Goal: Task Accomplishment & Management: Use online tool/utility

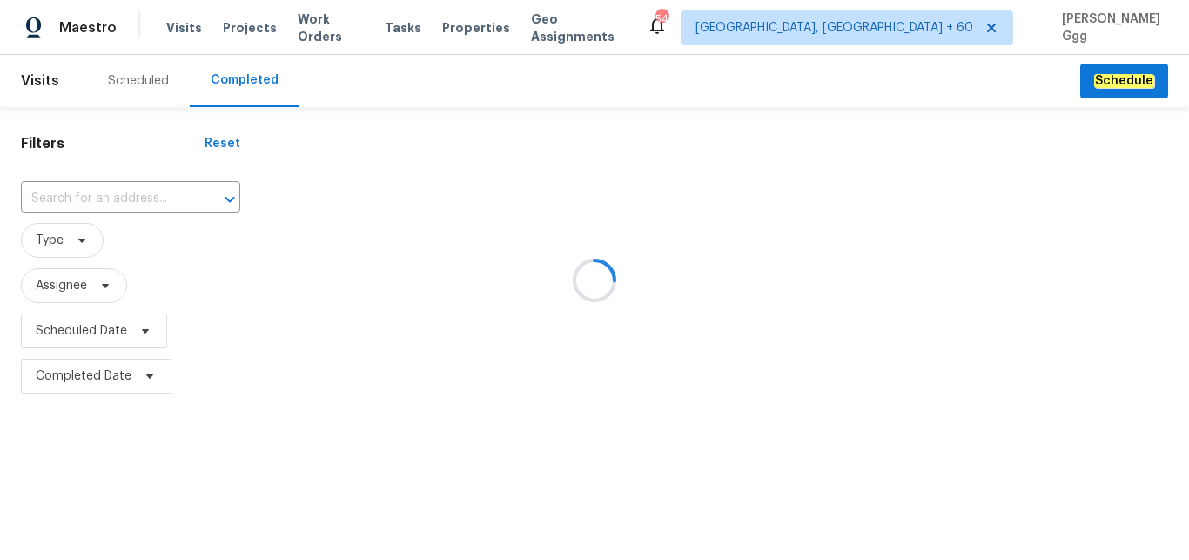
click at [111, 198] on div at bounding box center [594, 280] width 1189 height 560
click at [86, 192] on div at bounding box center [594, 280] width 1189 height 560
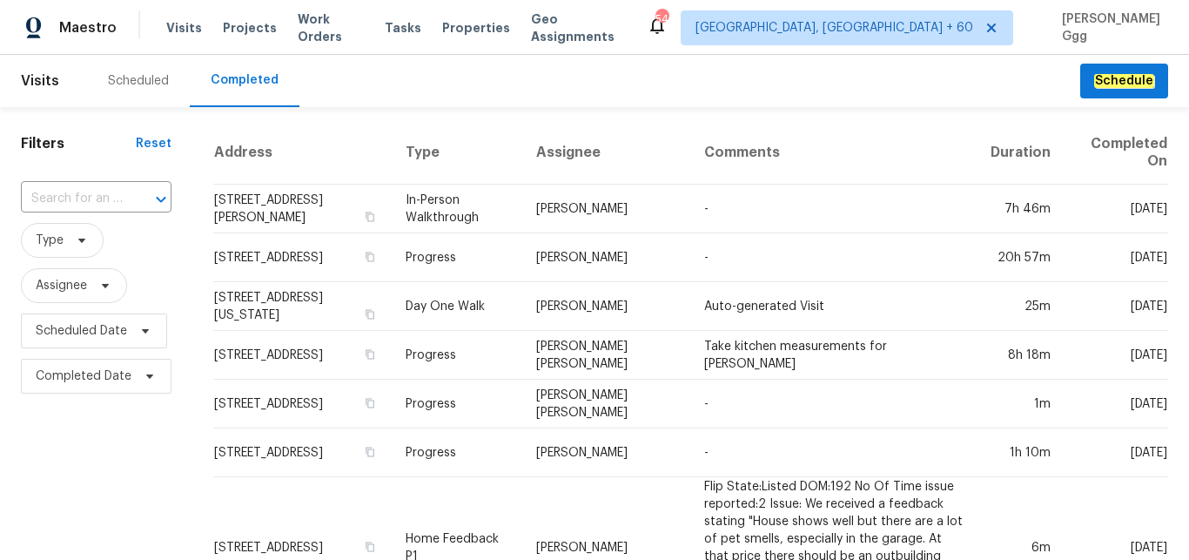
click at [86, 192] on input "text" at bounding box center [72, 198] width 102 height 27
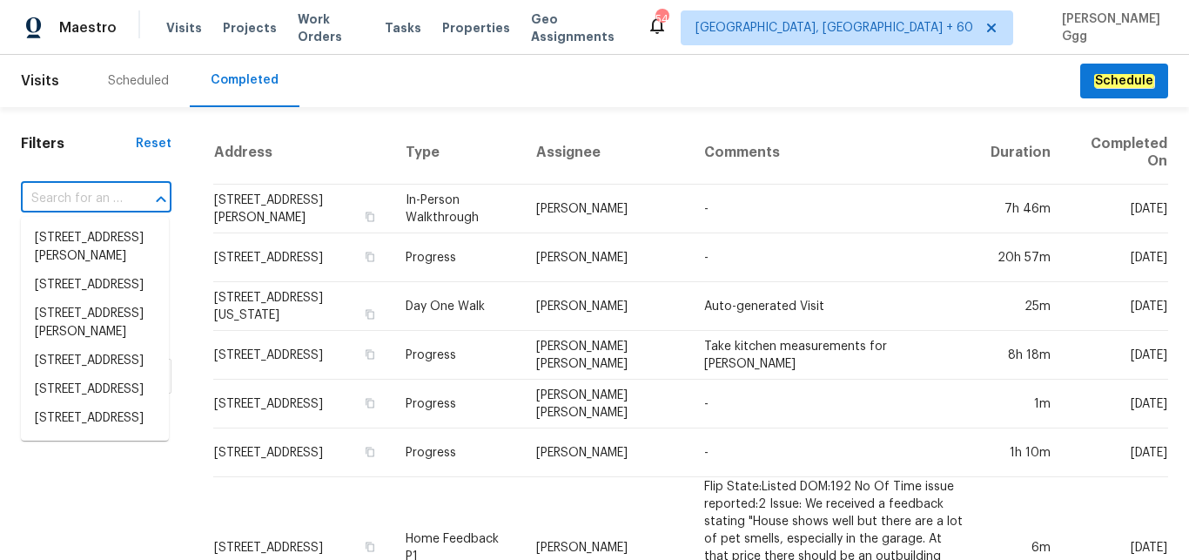
paste input "[STREET_ADDRESS][PERSON_NAME][PERSON_NAME]"
type input "[STREET_ADDRESS][PERSON_NAME][PERSON_NAME]"
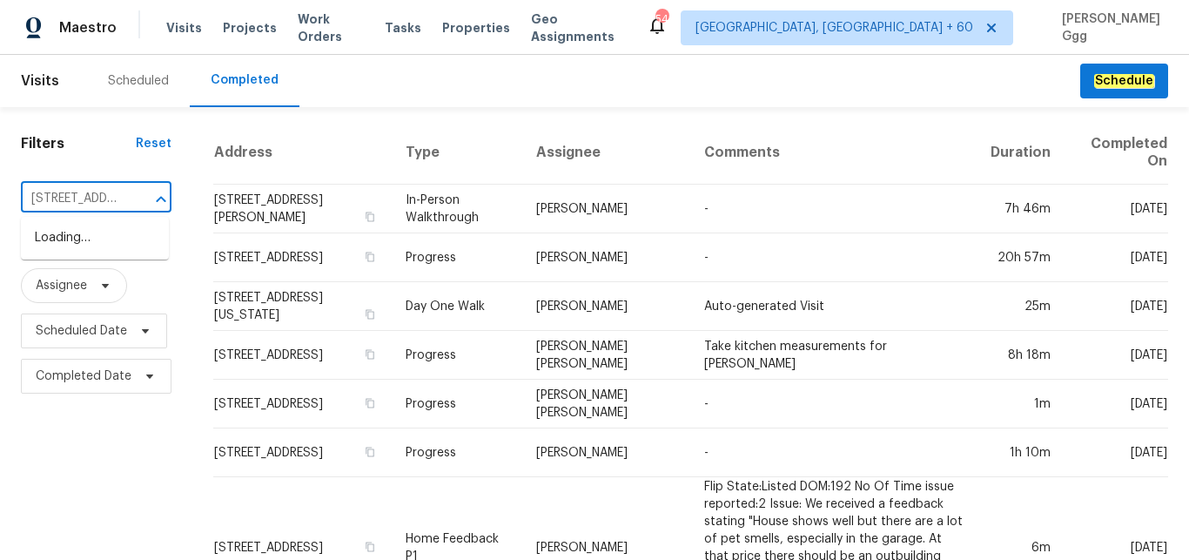
scroll to position [0, 94]
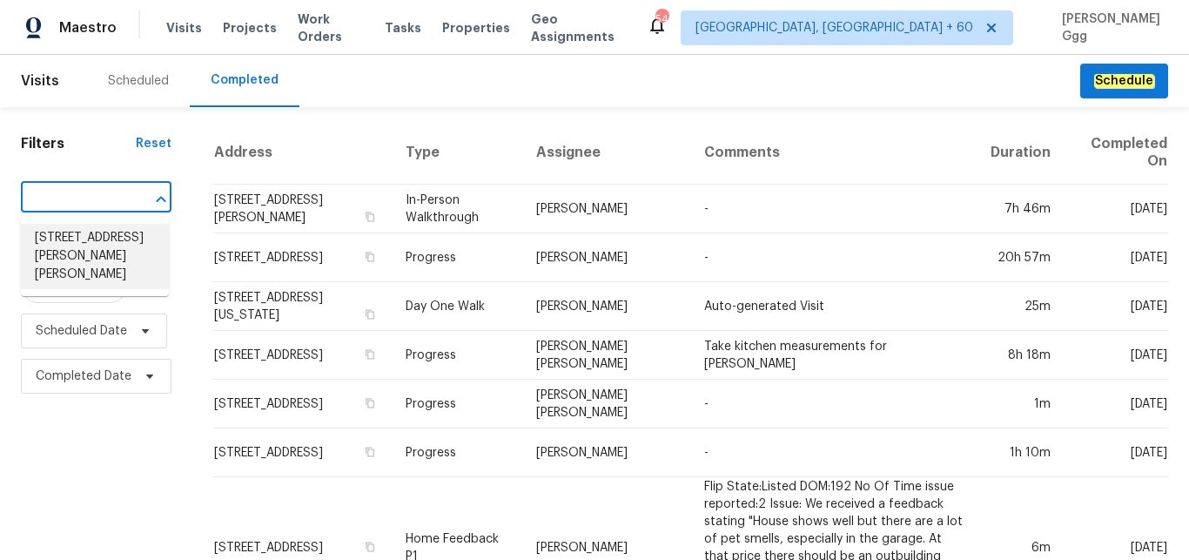
click at [78, 241] on li "[STREET_ADDRESS][PERSON_NAME][PERSON_NAME]" at bounding box center [95, 256] width 148 height 65
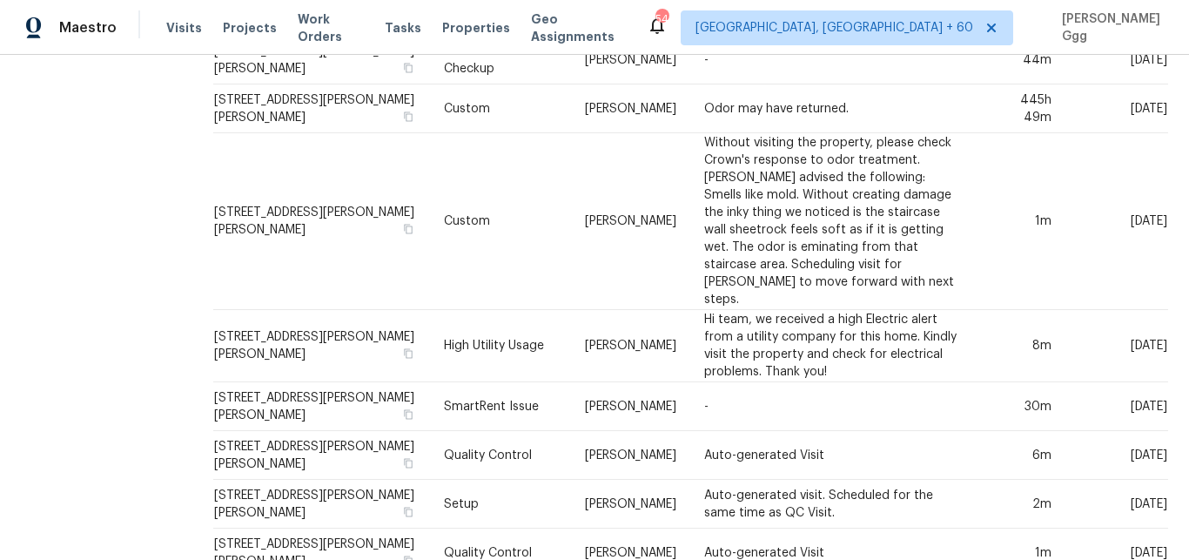
scroll to position [658, 0]
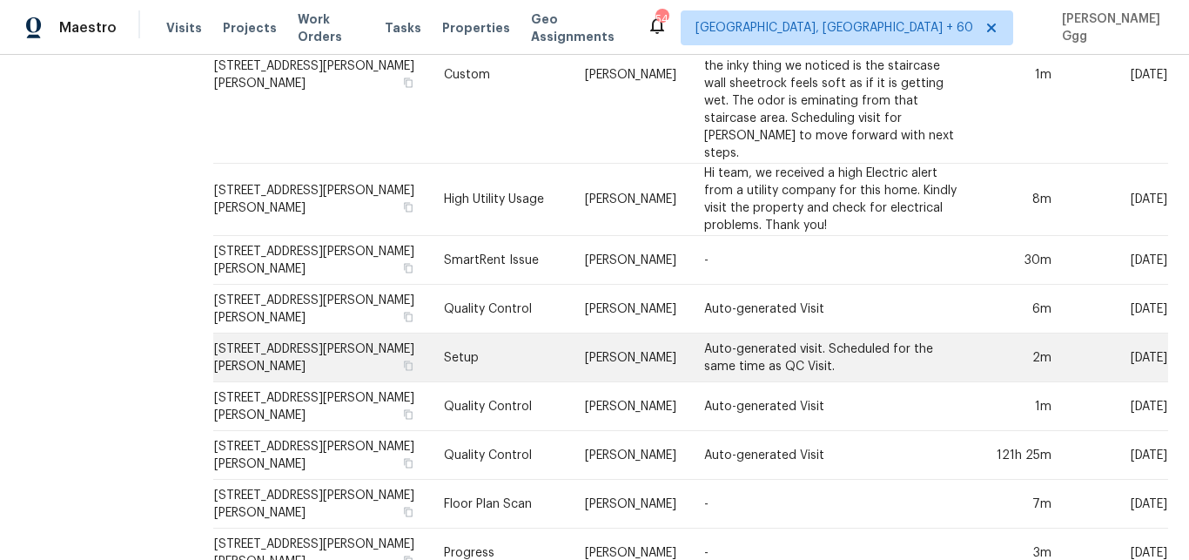
click at [430, 333] on td "Setup" at bounding box center [500, 357] width 140 height 49
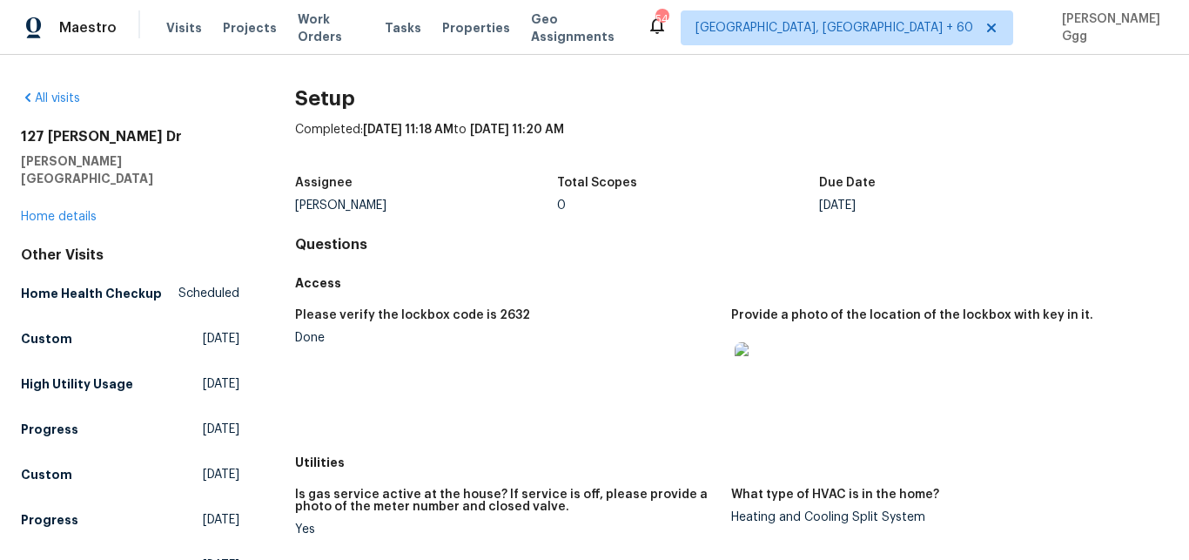
click at [82, 187] on div "[STREET_ADDRESS][PERSON_NAME][PERSON_NAME] Home details" at bounding box center [130, 176] width 219 height 97
click at [82, 192] on div "[STREET_ADDRESS][PERSON_NAME][PERSON_NAME] Home details" at bounding box center [130, 176] width 219 height 97
click at [69, 211] on link "Home details" at bounding box center [59, 217] width 76 height 12
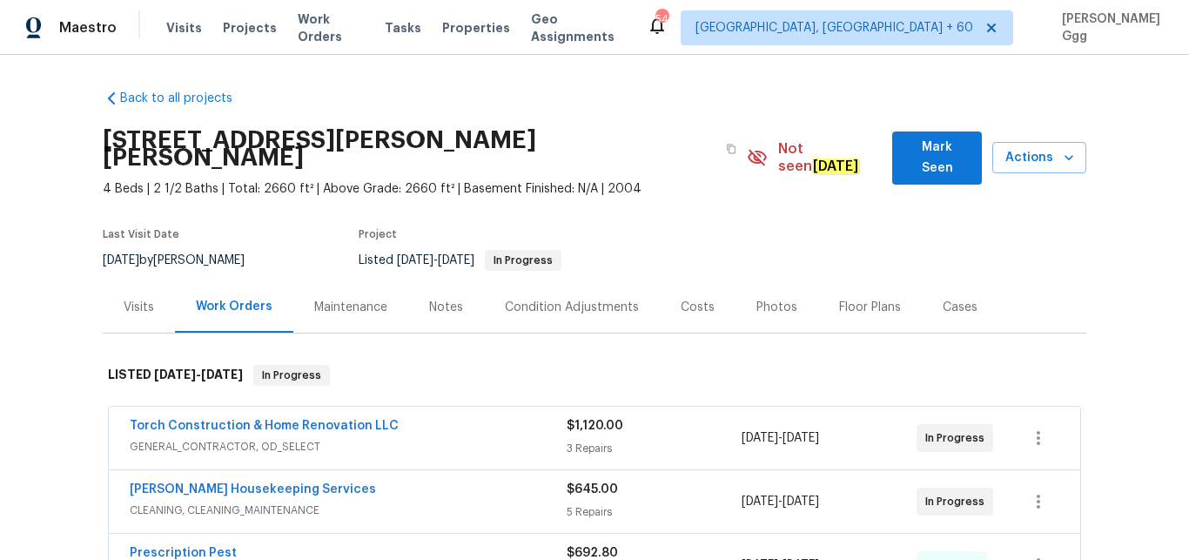
click at [764, 299] on div "Photos" at bounding box center [776, 307] width 41 height 17
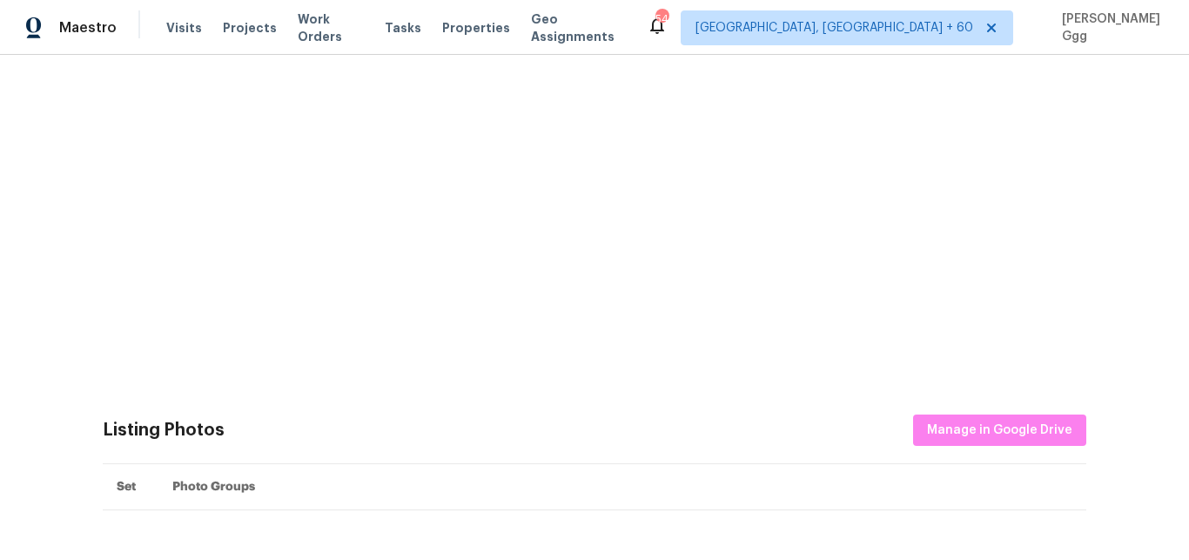
scroll to position [731, 0]
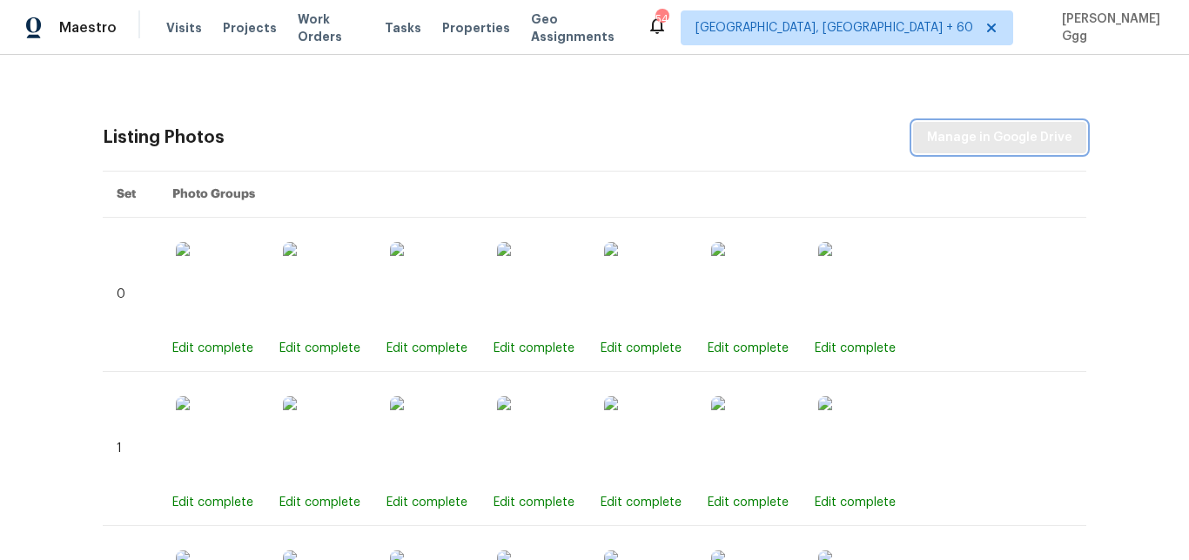
click at [951, 127] on span "Manage in Google Drive" at bounding box center [999, 138] width 145 height 22
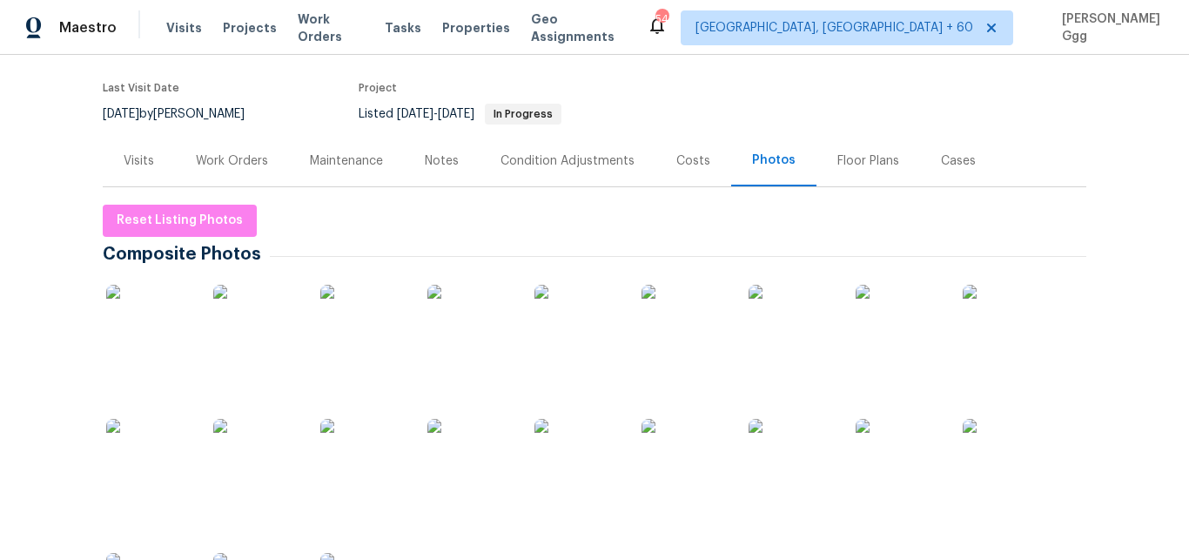
scroll to position [0, 0]
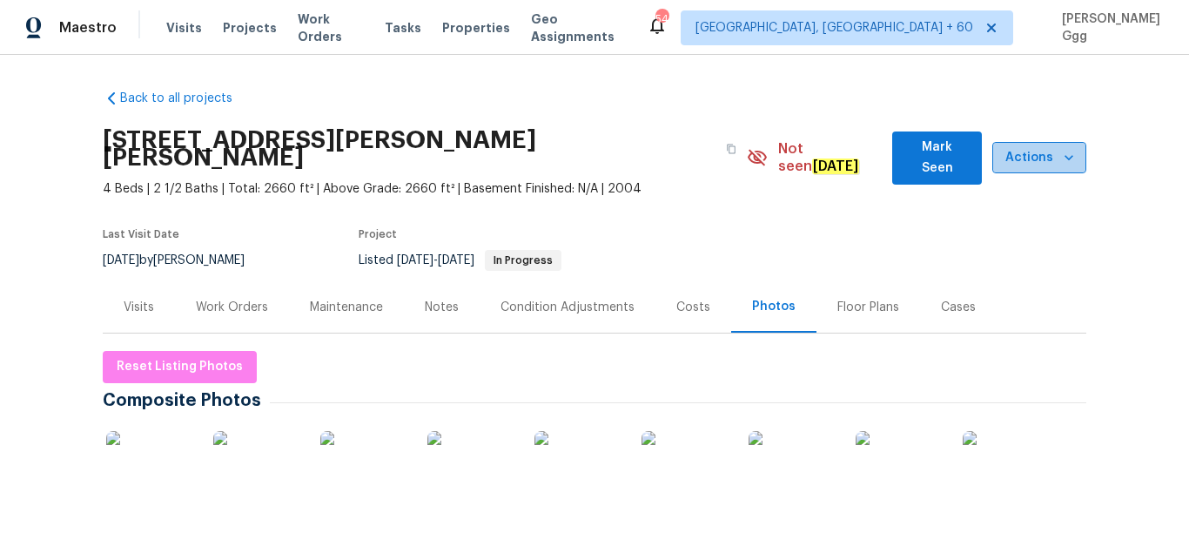
click at [1074, 146] on button "Actions" at bounding box center [1039, 158] width 94 height 32
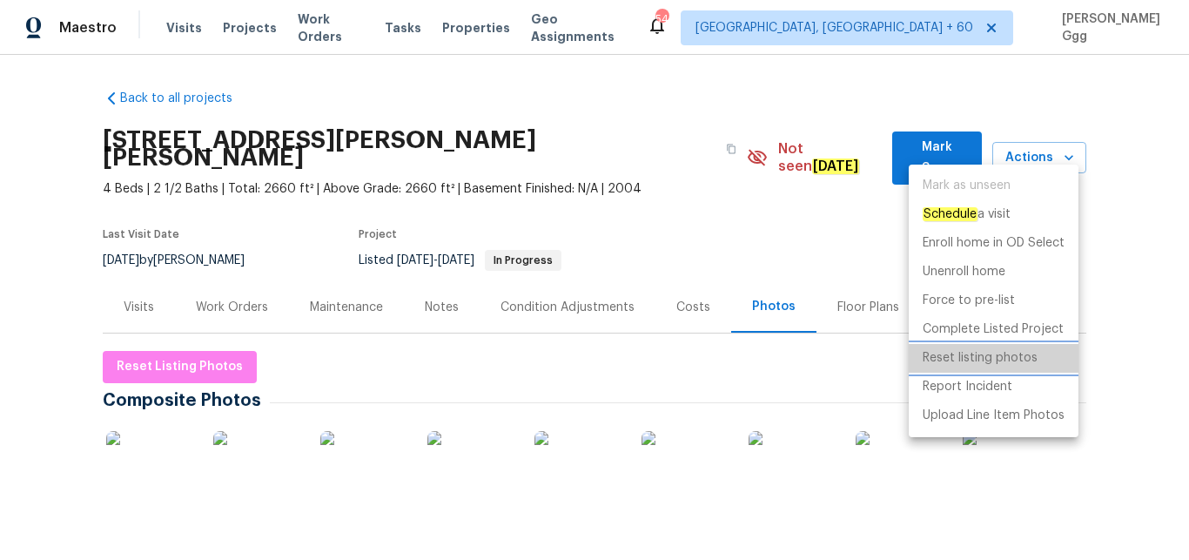
click at [1006, 355] on p "Reset listing photos" at bounding box center [980, 358] width 115 height 18
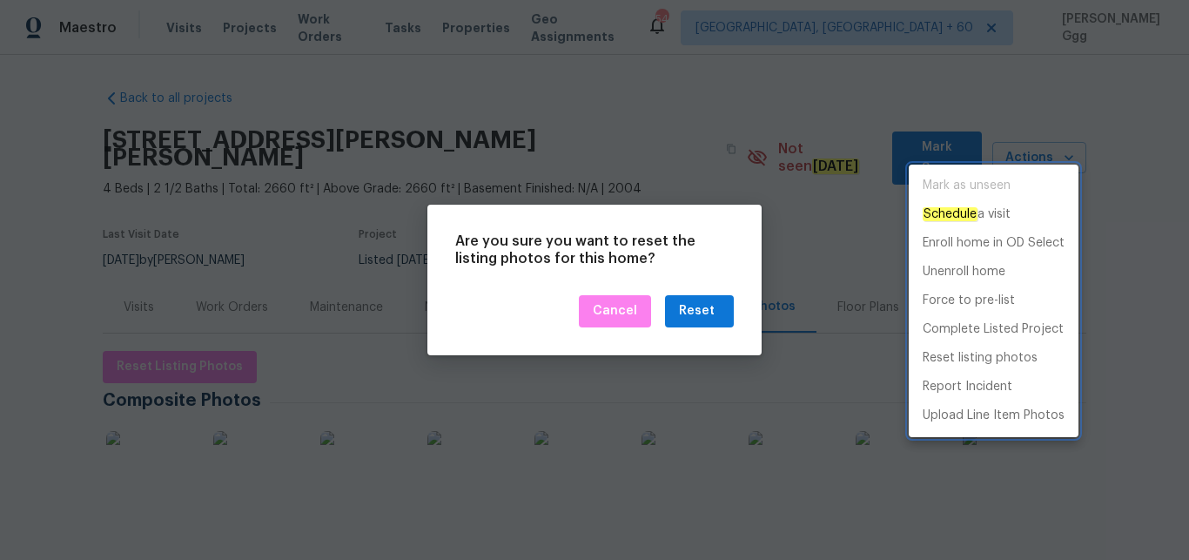
click at [681, 318] on div at bounding box center [594, 280] width 1189 height 560
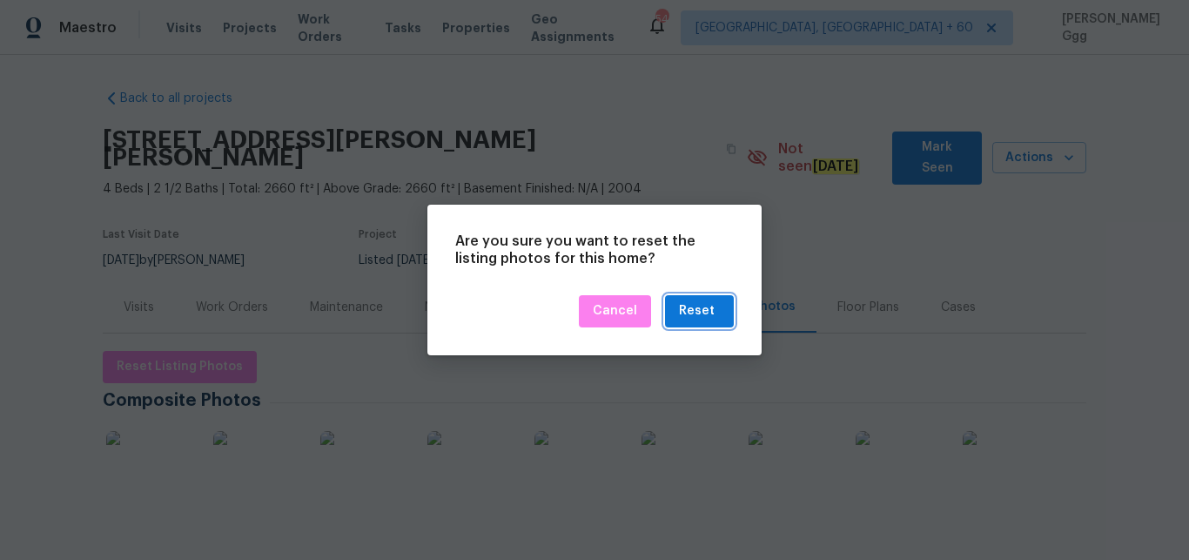
click at [681, 318] on button "Reset" at bounding box center [699, 311] width 69 height 32
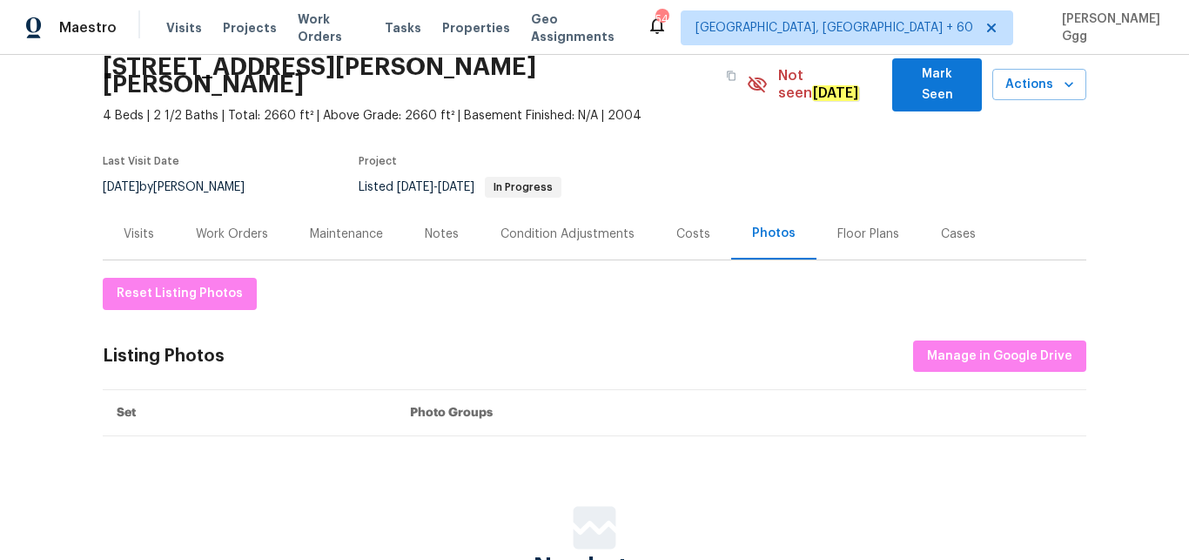
scroll to position [146, 0]
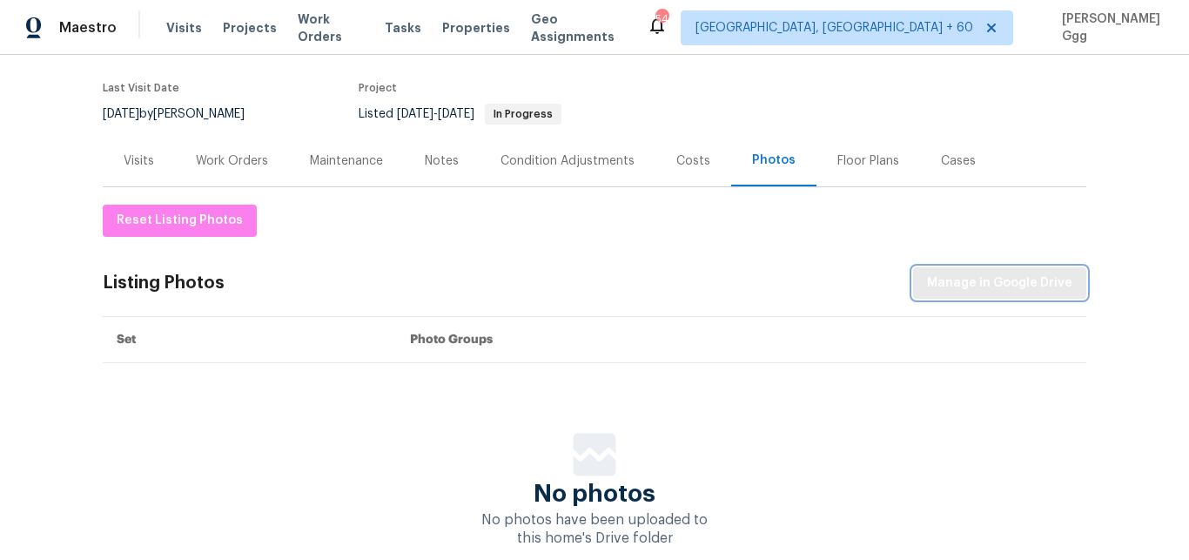
click at [978, 272] on span "Manage in Google Drive" at bounding box center [999, 283] width 145 height 22
